Goal: Information Seeking & Learning: Check status

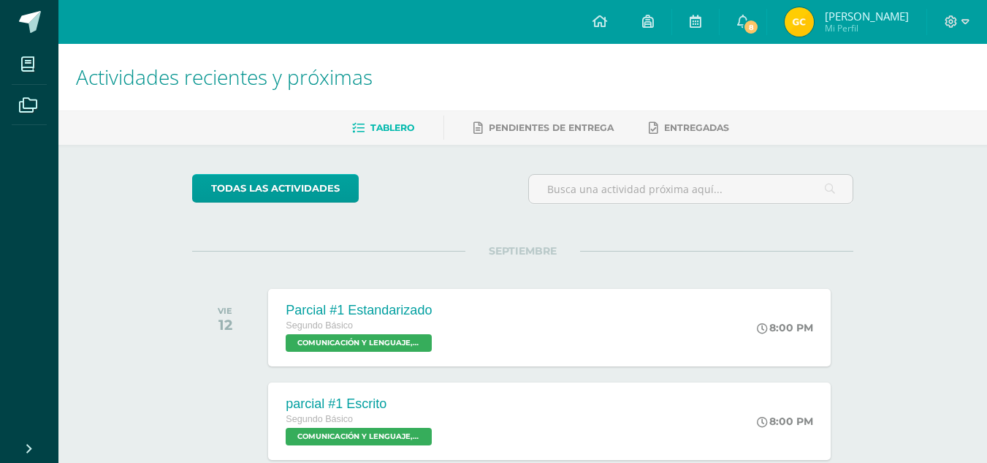
click at [814, 31] on img at bounding box center [799, 21] width 29 height 29
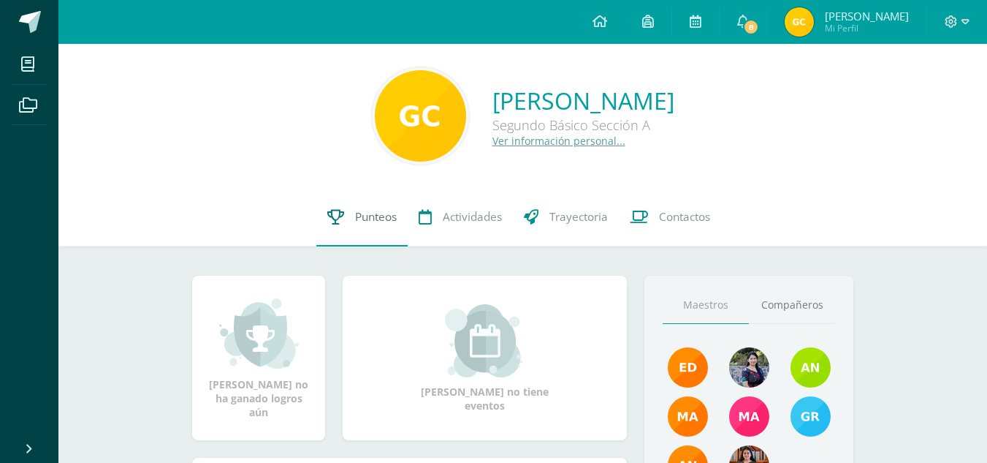
click at [367, 220] on span "Punteos" at bounding box center [376, 216] width 42 height 15
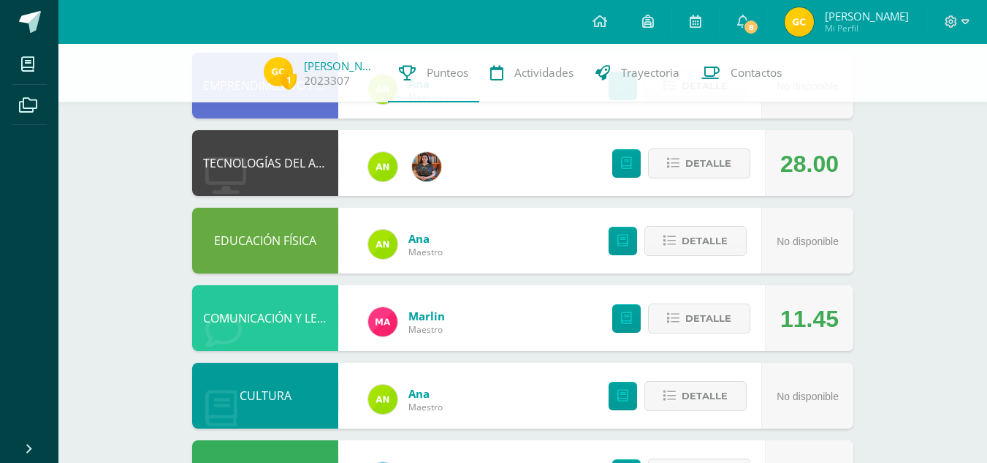
scroll to position [253, 0]
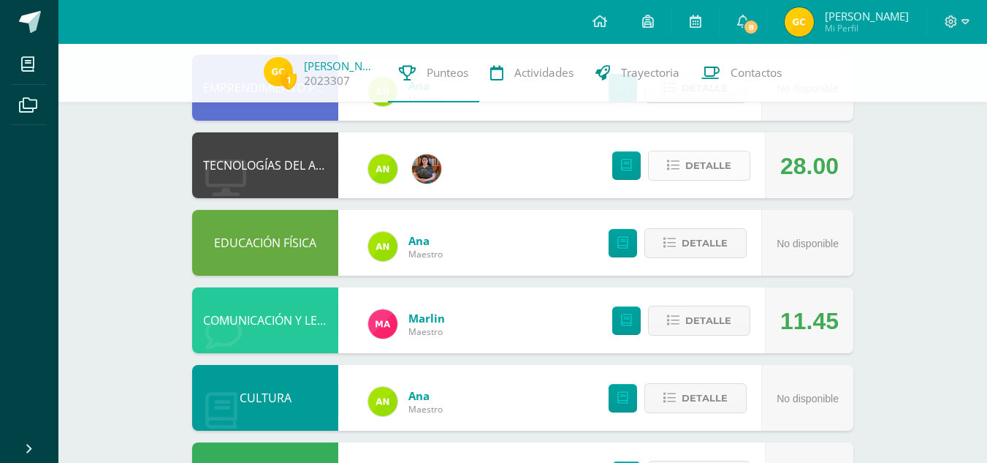
click at [713, 171] on span "Detalle" at bounding box center [709, 165] width 46 height 27
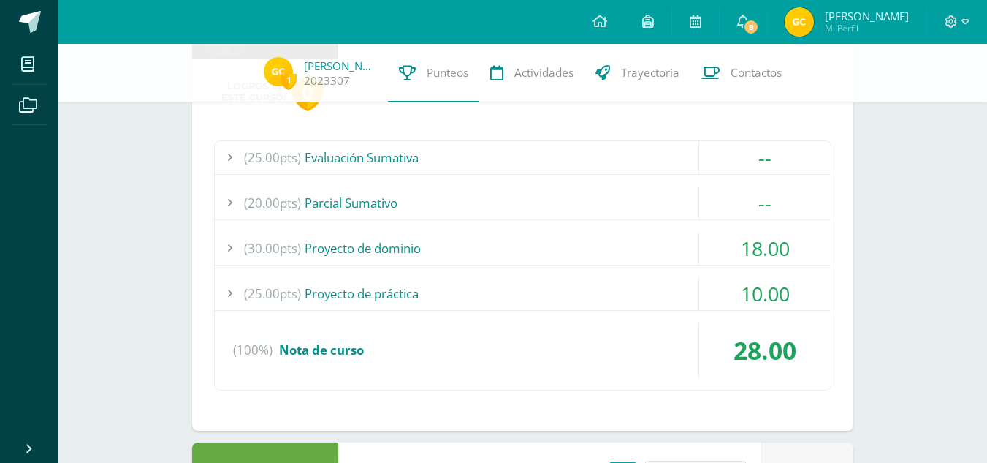
scroll to position [402, 0]
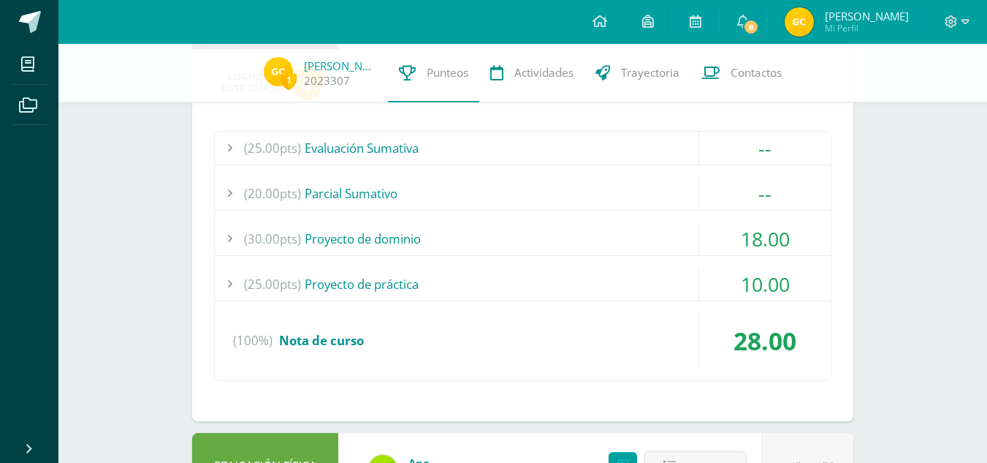
click at [724, 239] on div "18.00" at bounding box center [766, 238] width 132 height 33
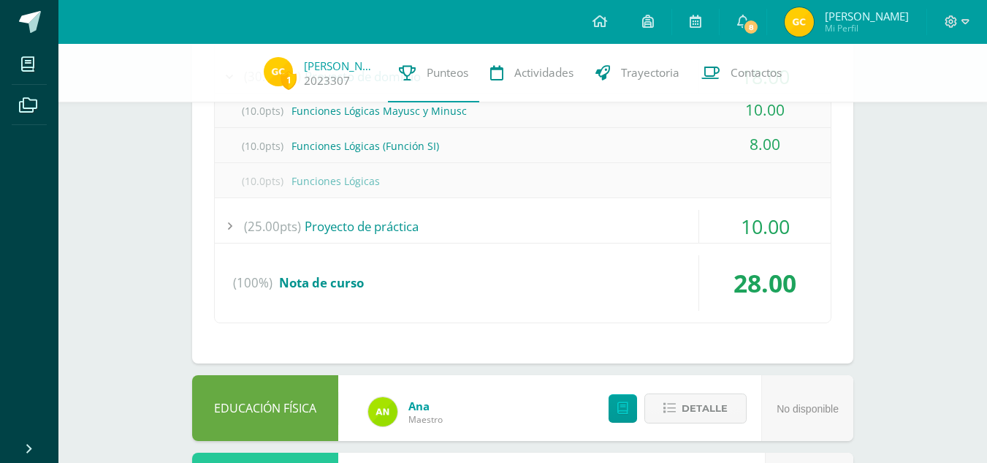
scroll to position [567, 0]
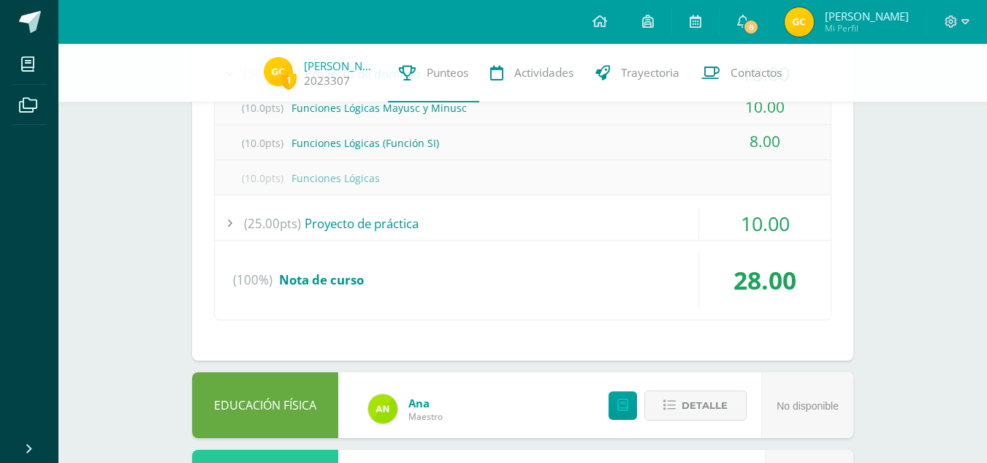
click at [728, 224] on div "10.00" at bounding box center [766, 223] width 132 height 33
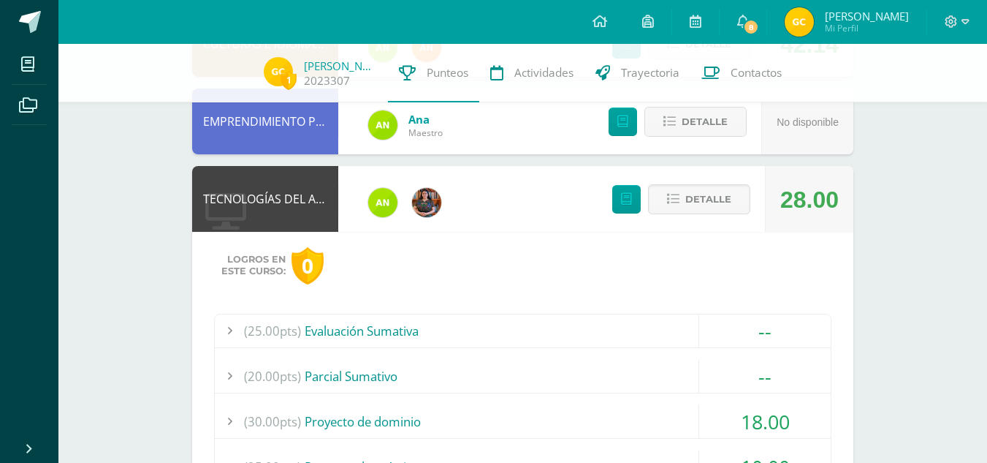
scroll to position [217, 0]
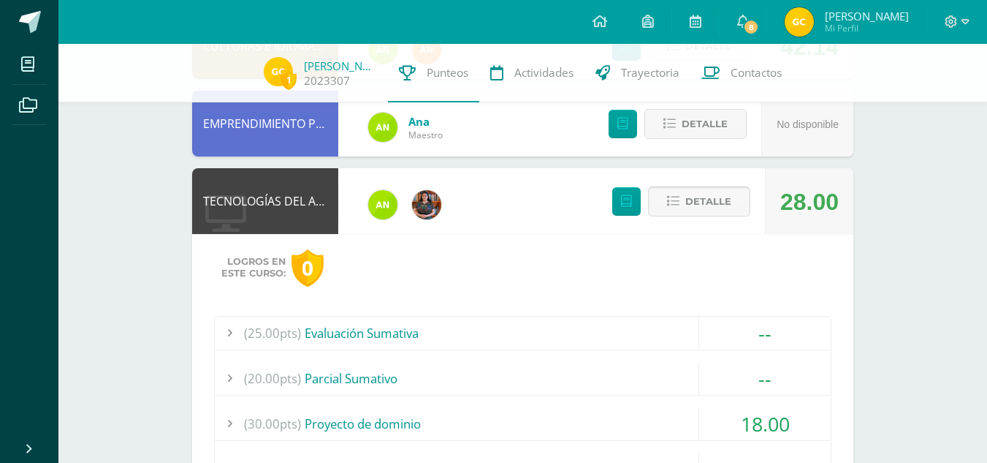
click at [716, 204] on span "Detalle" at bounding box center [709, 201] width 46 height 27
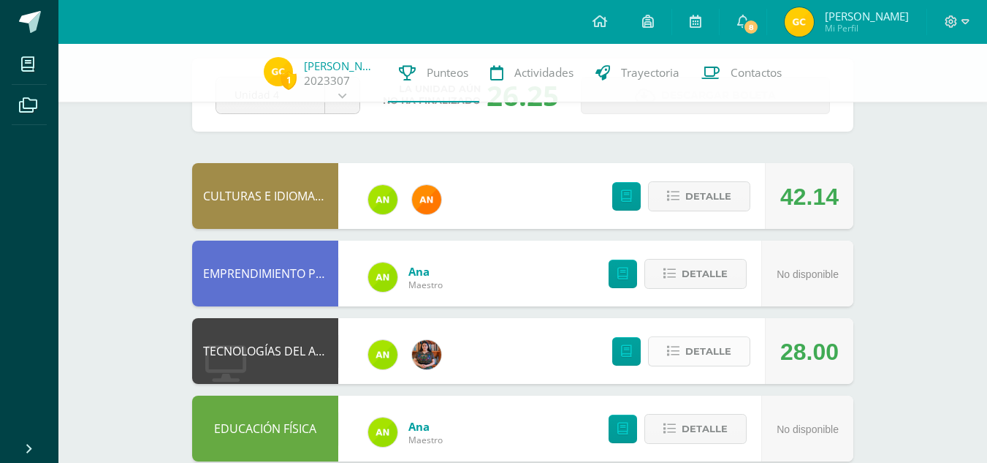
scroll to position [0, 0]
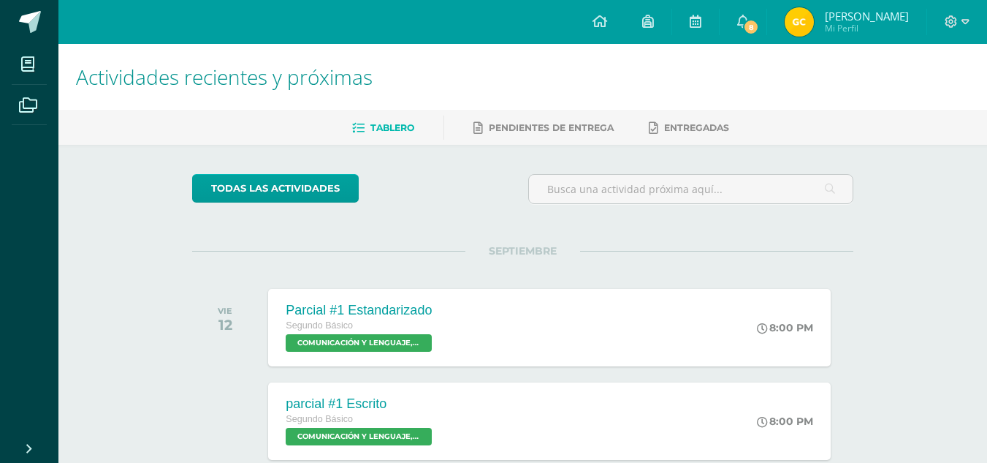
click at [804, 21] on img at bounding box center [799, 21] width 29 height 29
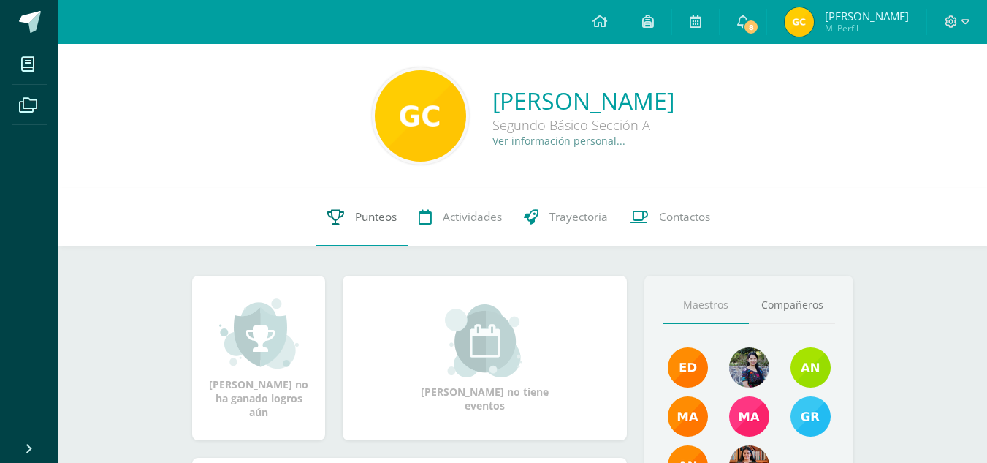
click at [346, 226] on link "Punteos" at bounding box center [361, 217] width 91 height 58
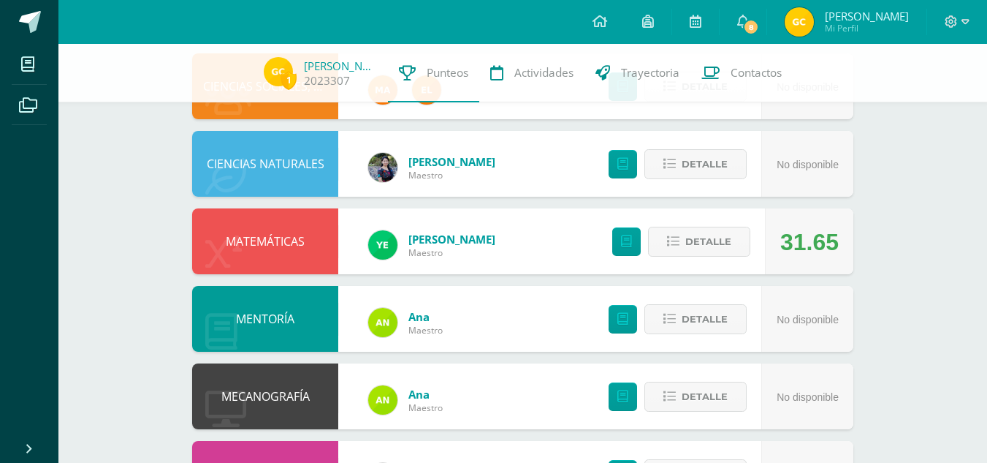
scroll to position [722, 0]
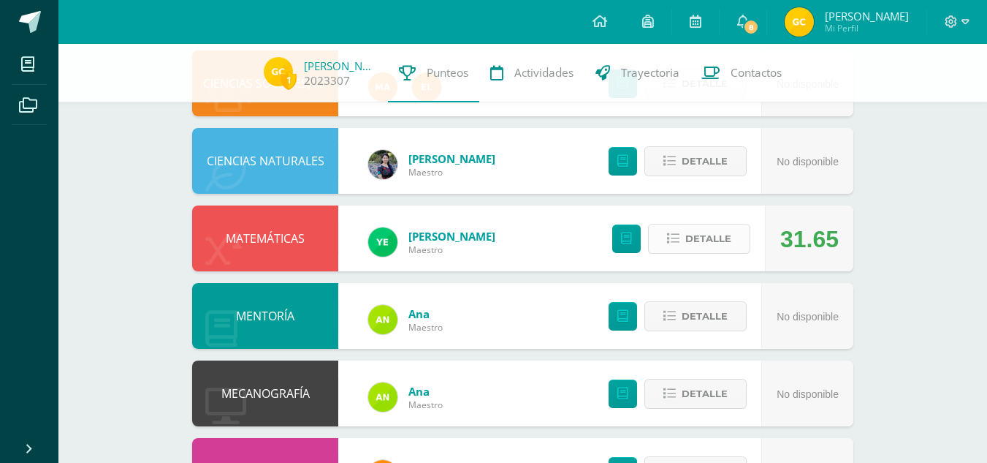
click at [700, 240] on span "Detalle" at bounding box center [709, 238] width 46 height 27
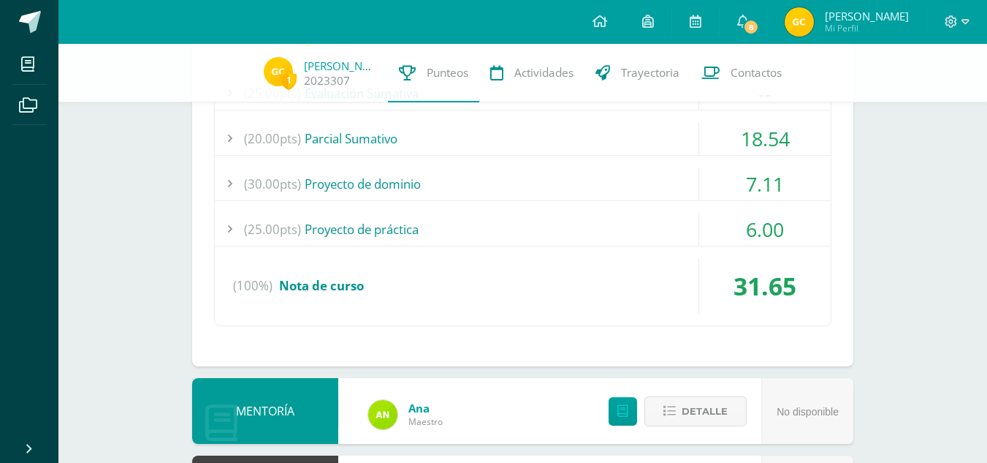
scroll to position [1001, 0]
